Goal: Task Accomplishment & Management: Use online tool/utility

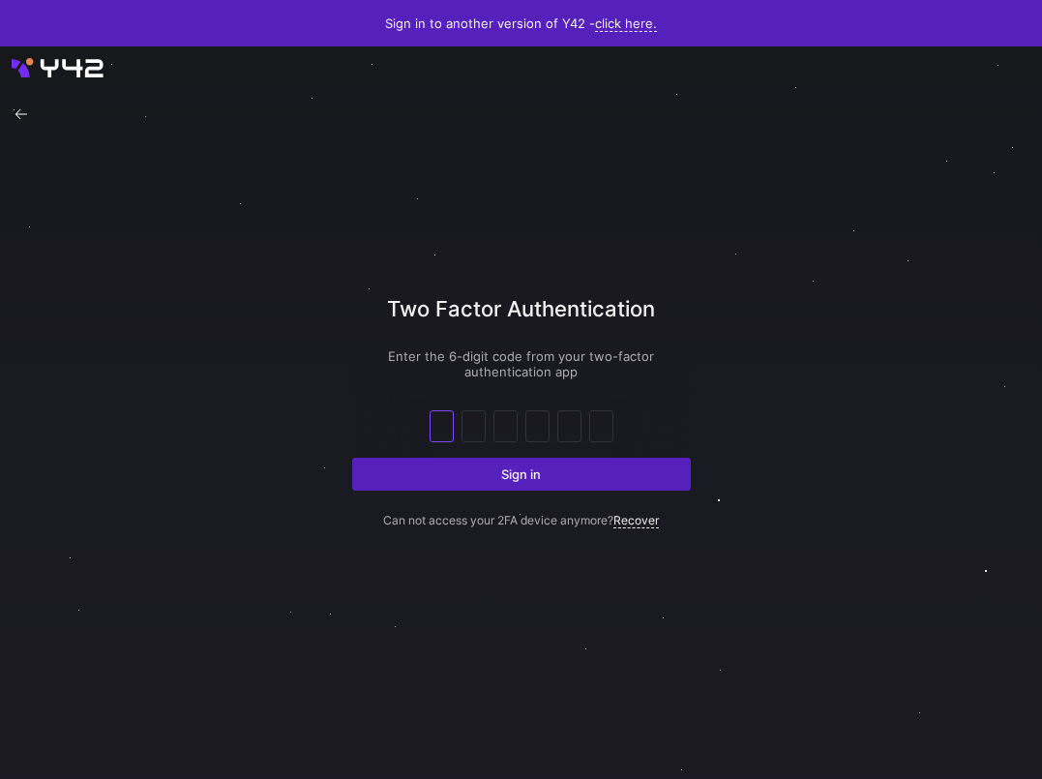
type input "2"
type input "6"
type input "9"
type input "2"
type input "8"
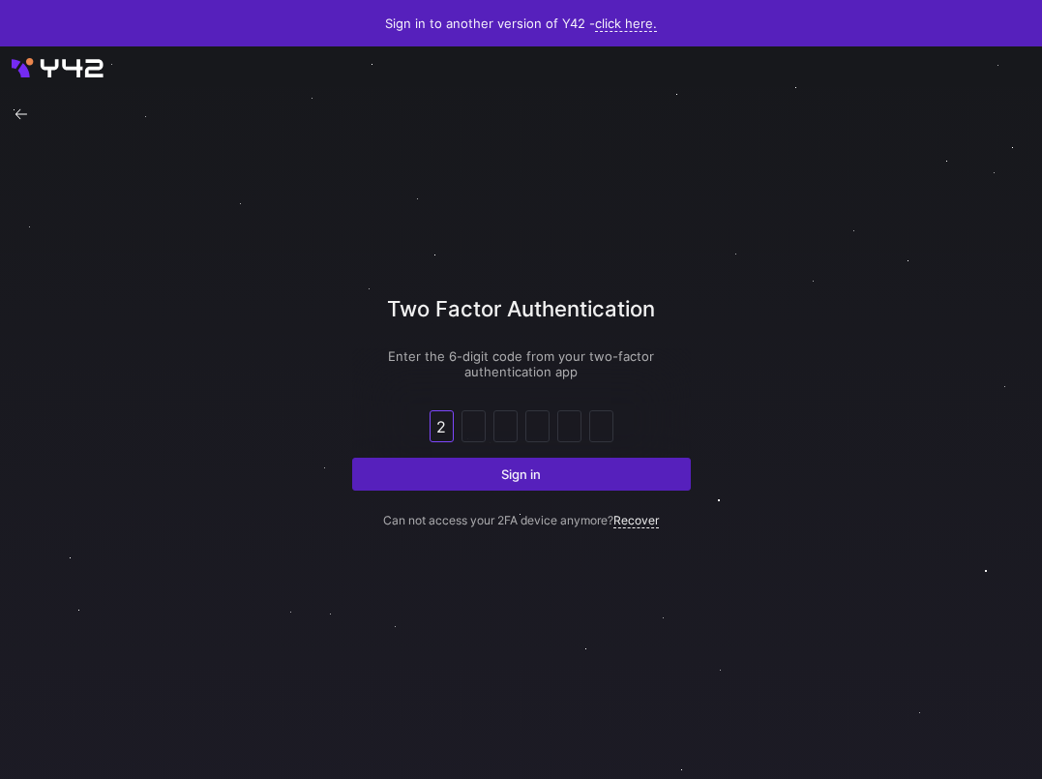
type input "1"
click at [352, 457] on button "Sign in" at bounding box center [521, 473] width 339 height 33
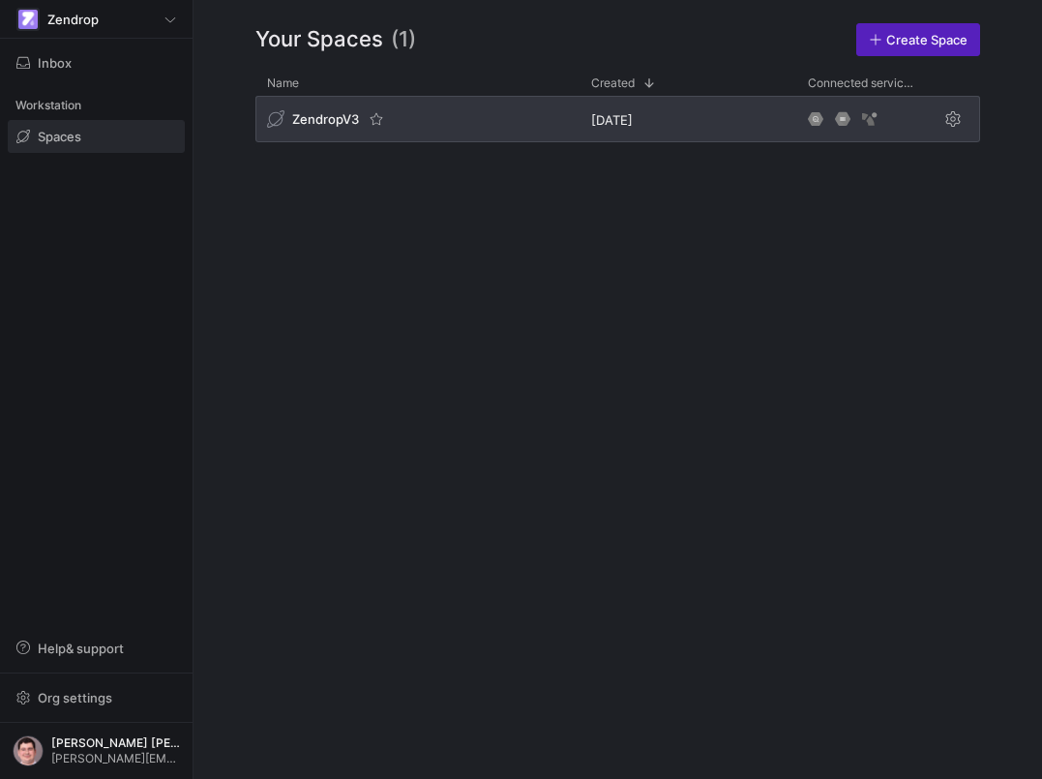
click at [680, 118] on div "8 months ago" at bounding box center [687, 119] width 217 height 46
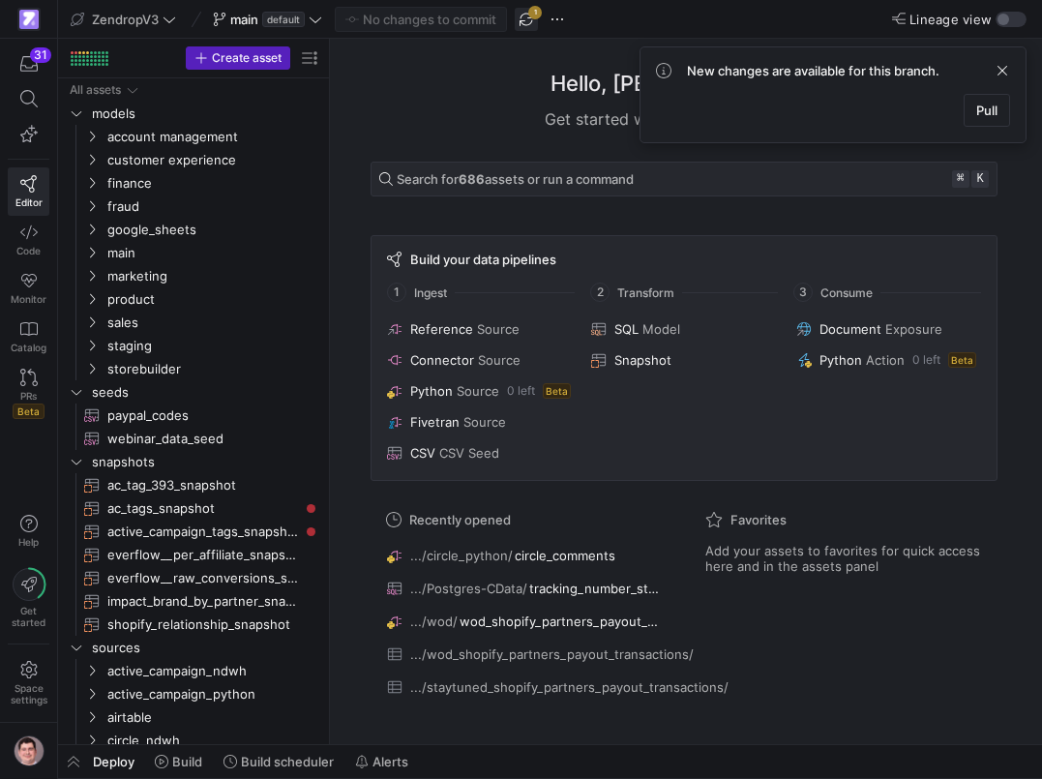
click at [516, 23] on span "button" at bounding box center [526, 19] width 23 height 23
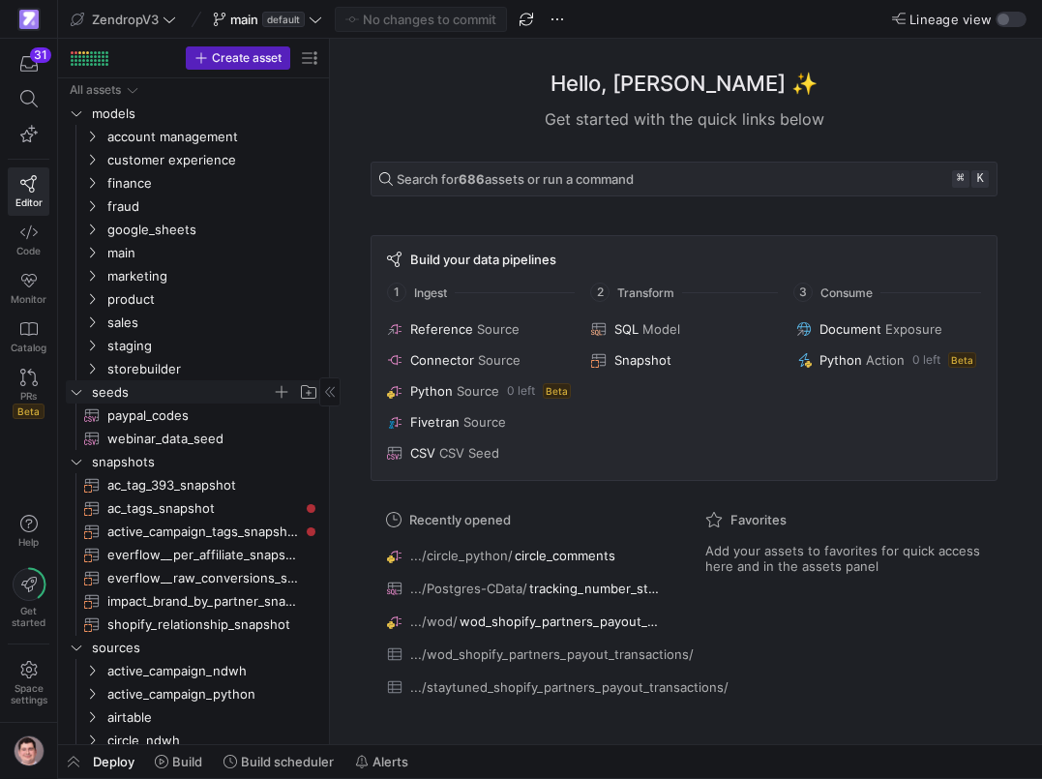
click at [72, 391] on icon "Press SPACE to select this row." at bounding box center [77, 392] width 14 height 12
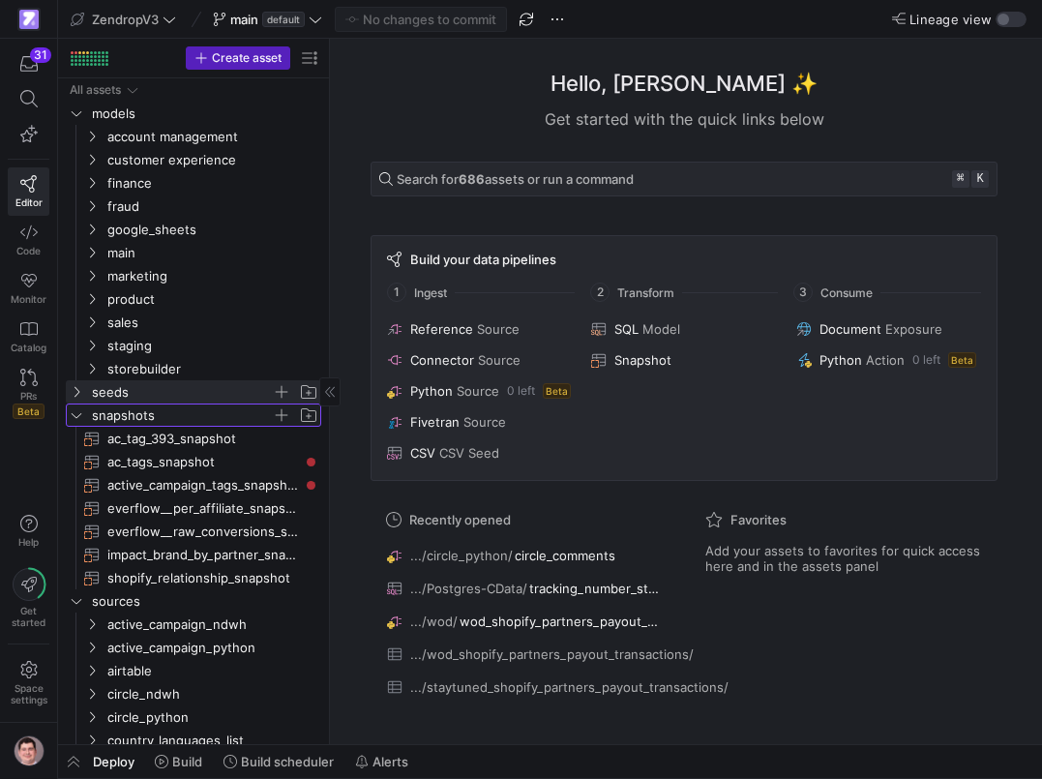
click at [74, 412] on icon "Press SPACE to select this row." at bounding box center [77, 415] width 14 height 12
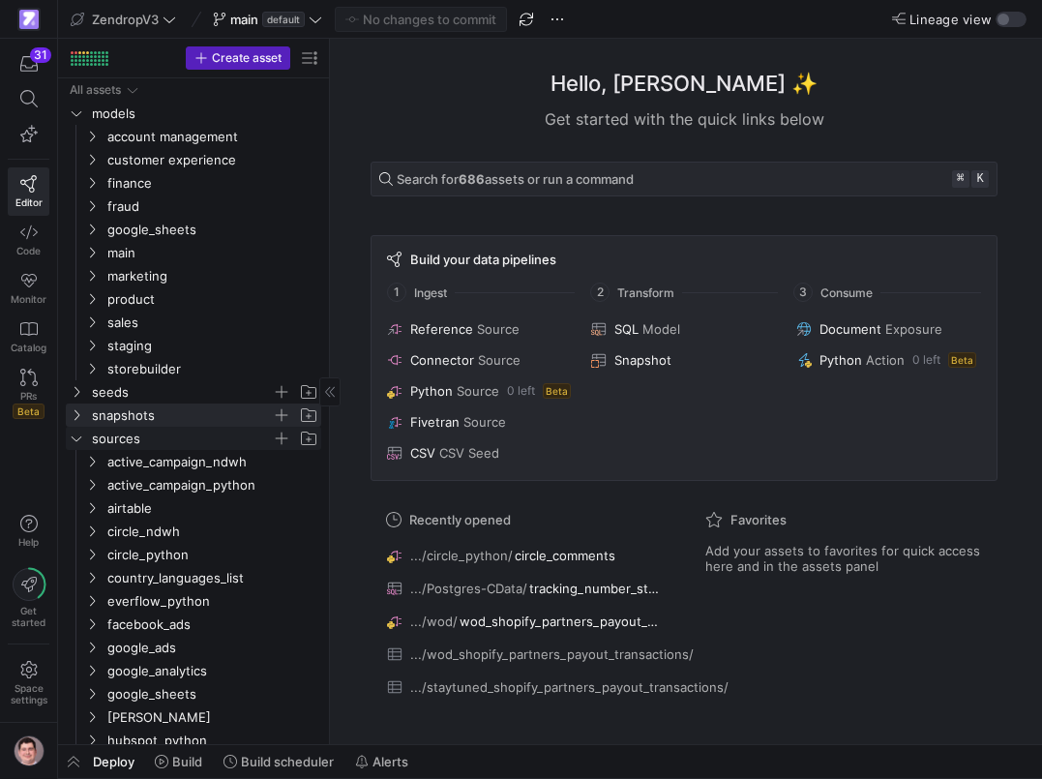
click at [81, 444] on icon "Press SPACE to select this row." at bounding box center [77, 438] width 14 height 12
